Goal: Entertainment & Leisure: Consume media (video, audio)

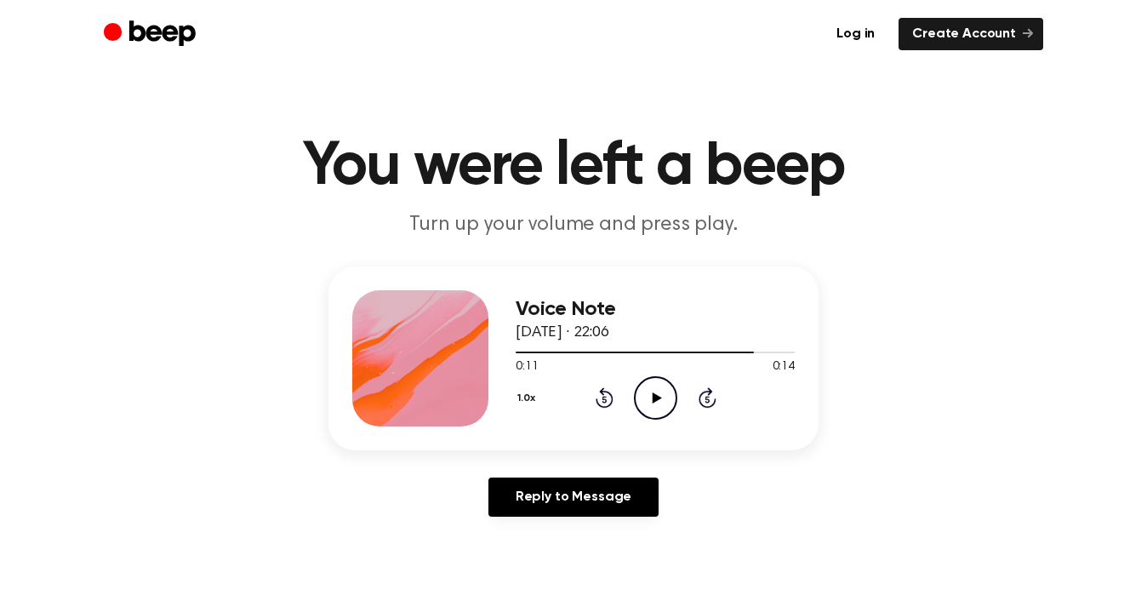
click at [646, 390] on icon "Play Audio" at bounding box center [655, 397] width 43 height 43
click at [521, 351] on div at bounding box center [634, 352] width 238 height 2
click at [657, 393] on icon "Play Audio" at bounding box center [655, 397] width 43 height 43
click at [645, 393] on icon "Play Audio" at bounding box center [655, 397] width 43 height 43
click at [646, 390] on icon "Play Audio" at bounding box center [655, 397] width 43 height 43
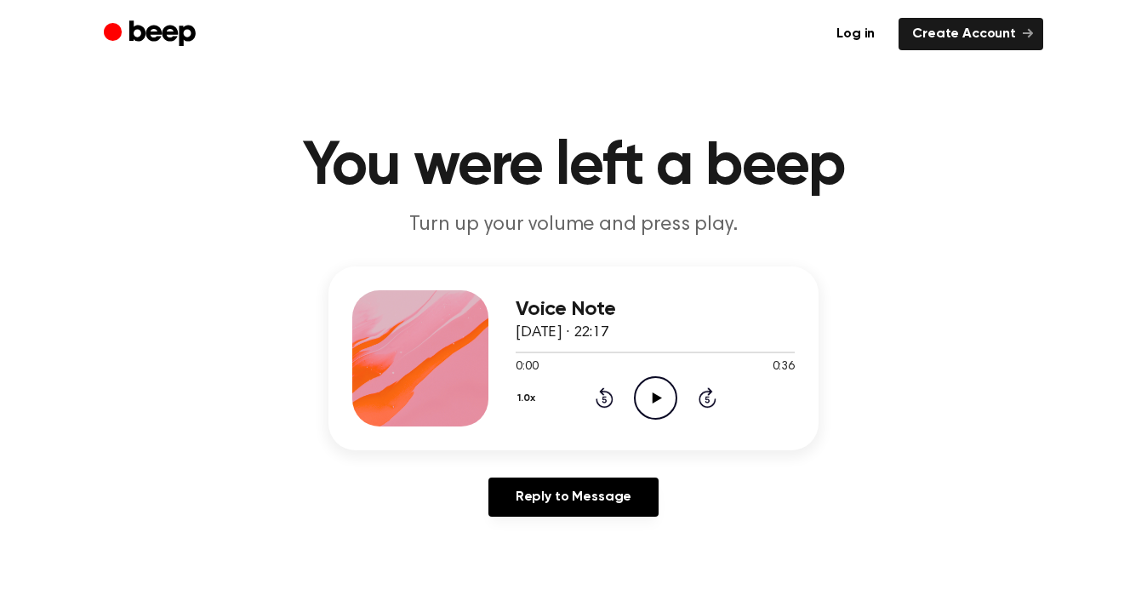
click at [659, 397] on icon at bounding box center [656, 397] width 9 height 11
click at [649, 394] on icon "Play Audio" at bounding box center [655, 397] width 43 height 43
